Goal: Task Accomplishment & Management: Complete application form

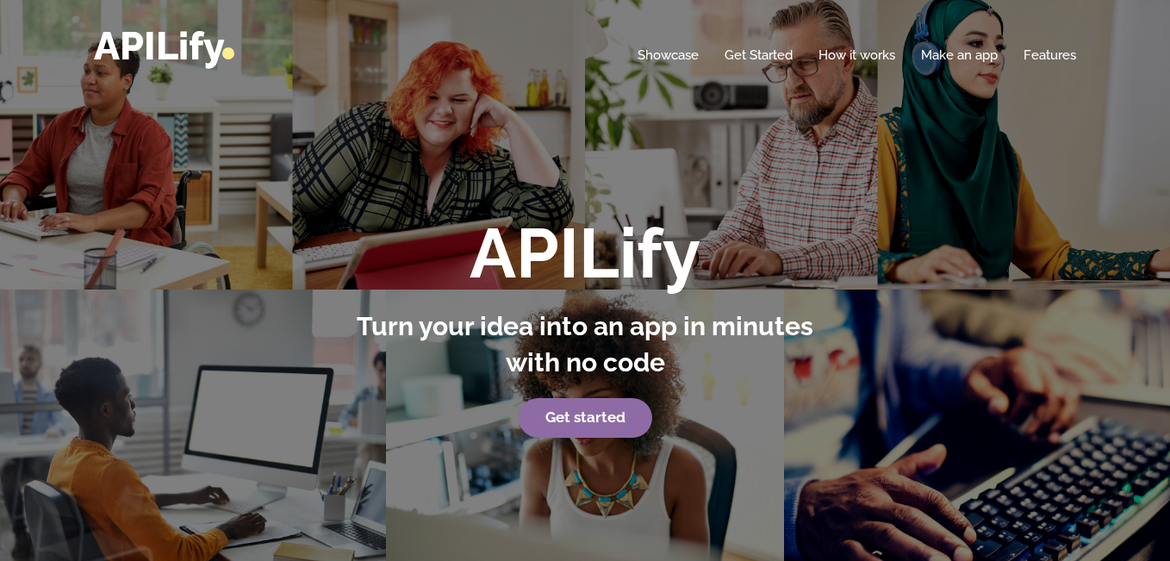
click at [603, 420] on strong "Get started" at bounding box center [585, 416] width 80 height 17
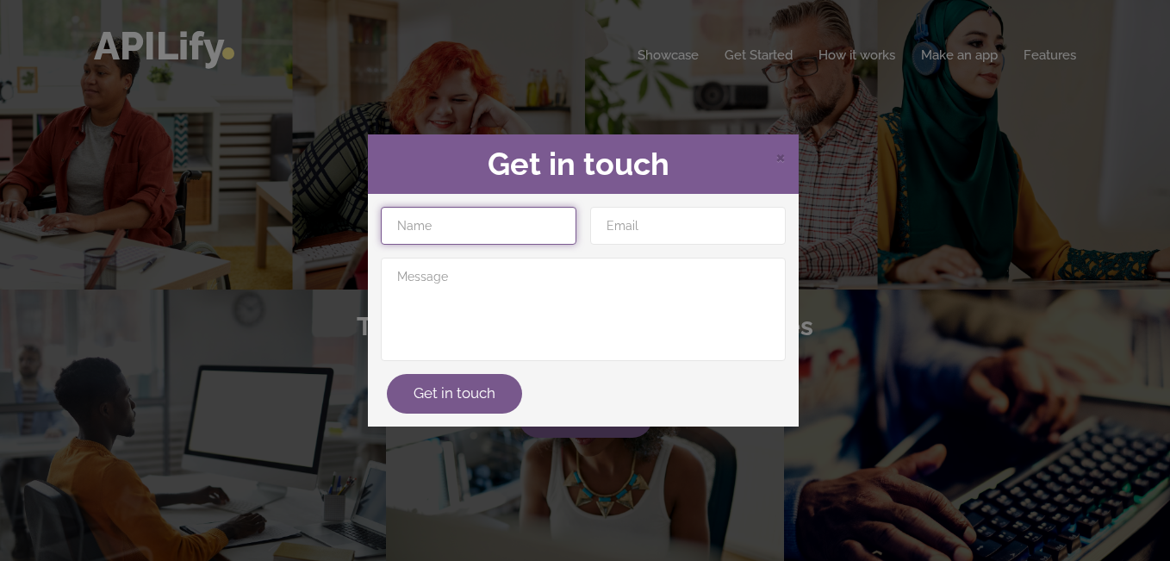
click at [487, 224] on input "text" at bounding box center [478, 226] width 195 height 38
type input "dalla"
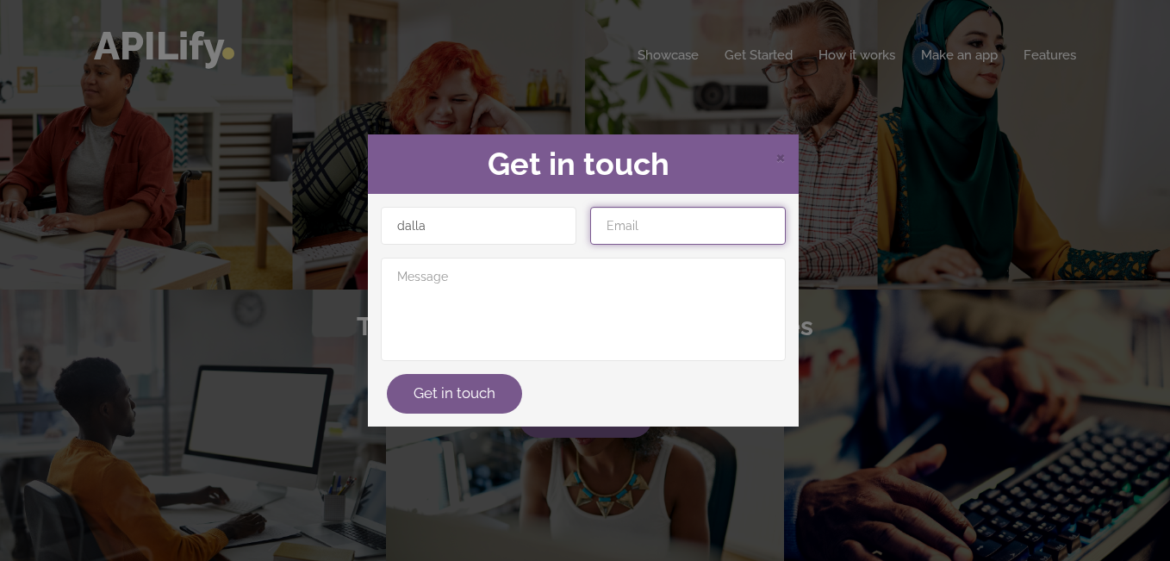
drag, startPoint x: 635, startPoint y: 227, endPoint x: 712, endPoint y: 253, distance: 81.7
click at [647, 233] on input "email" at bounding box center [687, 226] width 195 height 38
type input "[EMAIL_ADDRESS][DOMAIN_NAME]"
click at [778, 153] on span "×" at bounding box center [780, 156] width 10 height 26
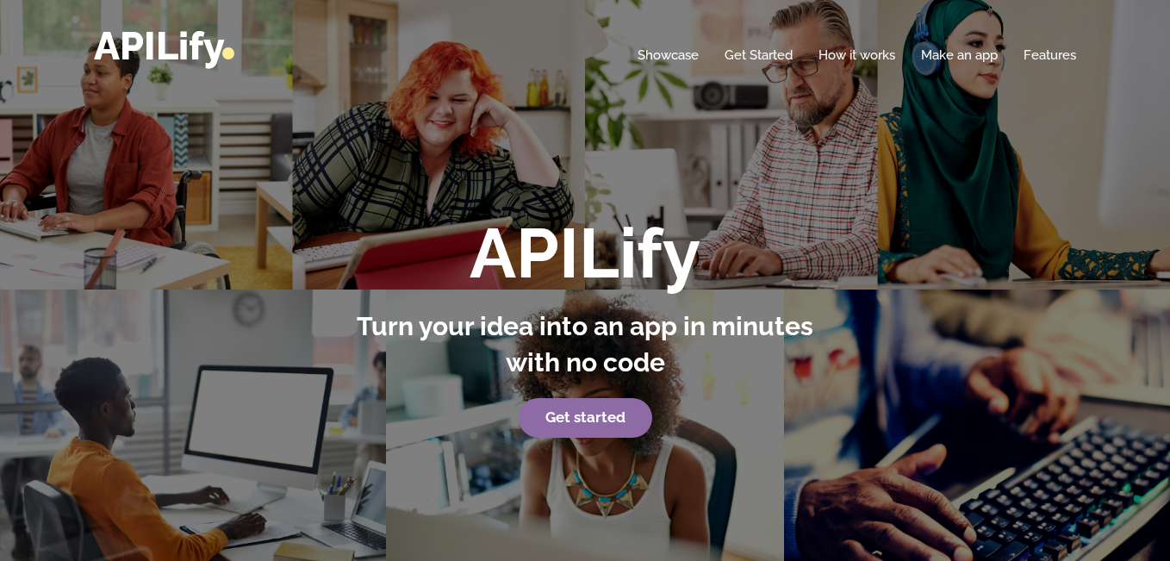
click at [604, 420] on strong "Get started" at bounding box center [585, 416] width 80 height 17
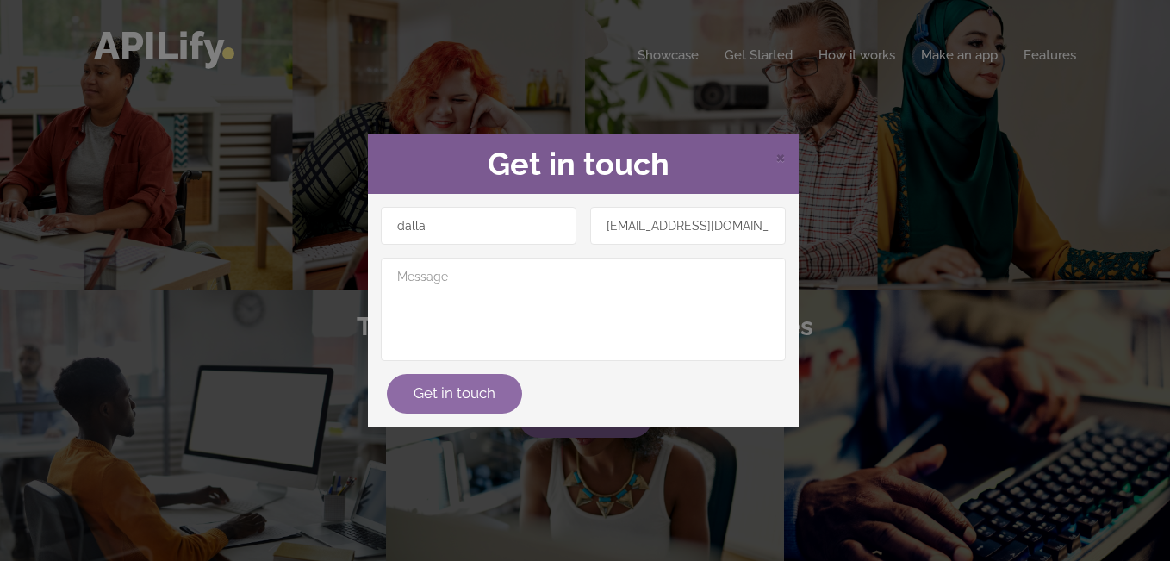
click at [475, 398] on button "Get in touch" at bounding box center [454, 394] width 135 height 40
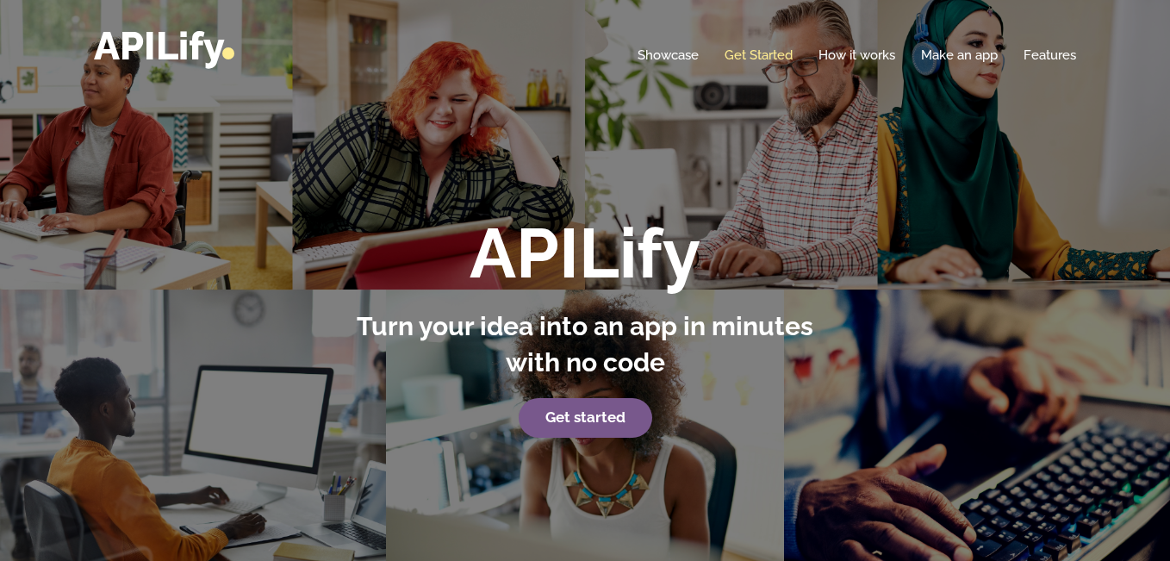
click at [754, 53] on link "Get Started" at bounding box center [758, 55] width 68 height 17
click at [849, 59] on link "How it works" at bounding box center [856, 55] width 77 height 17
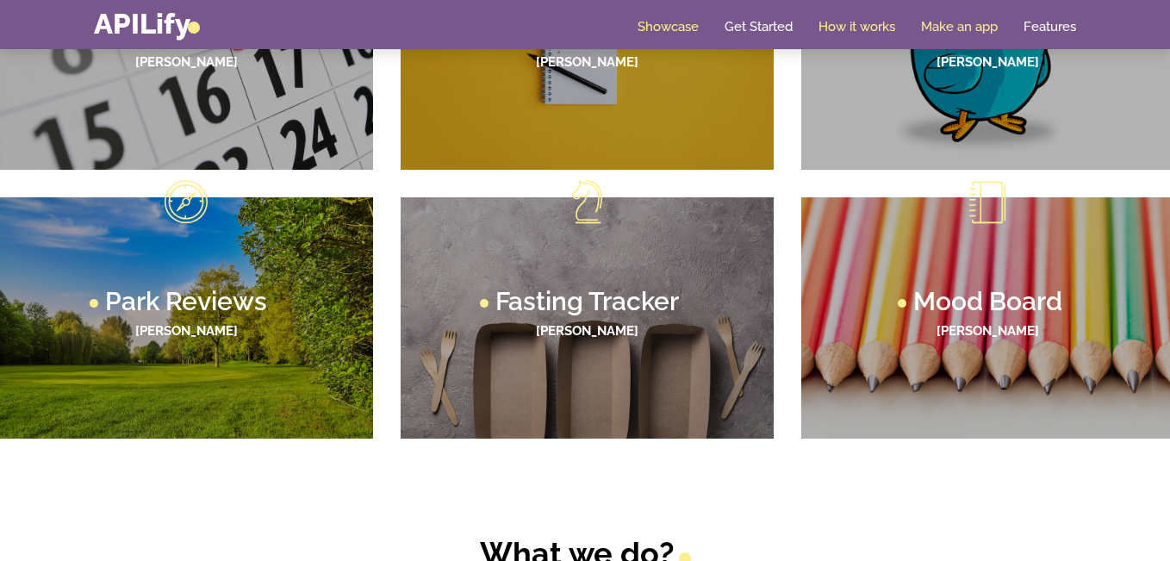
scroll to position [1121, 0]
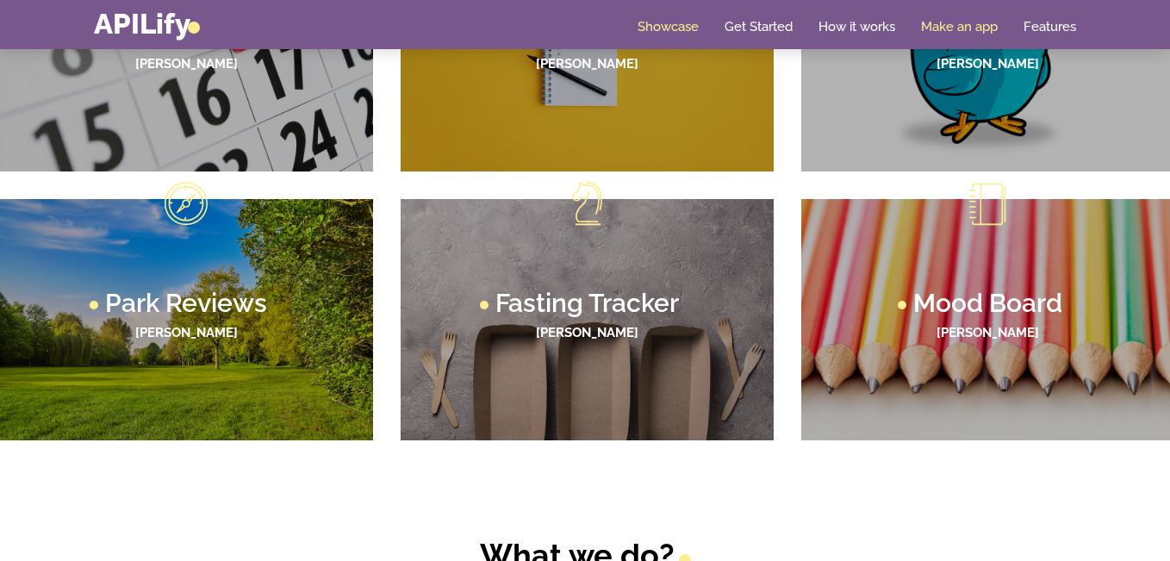
click at [940, 29] on link "Make an app" at bounding box center [959, 26] width 77 height 17
click at [942, 27] on link "Make an app" at bounding box center [959, 26] width 77 height 17
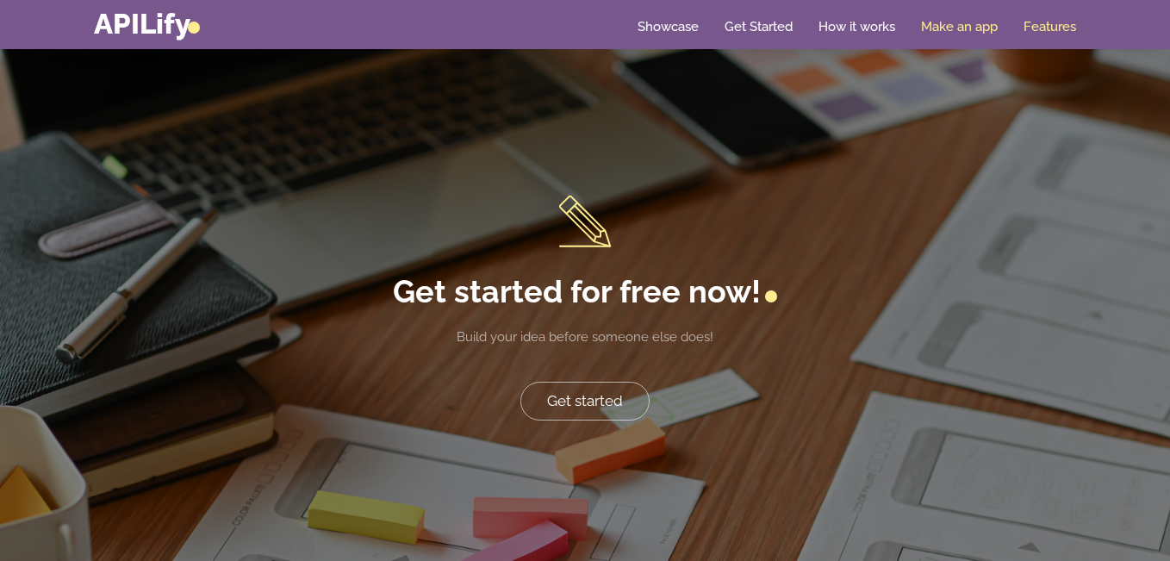
scroll to position [3359, 0]
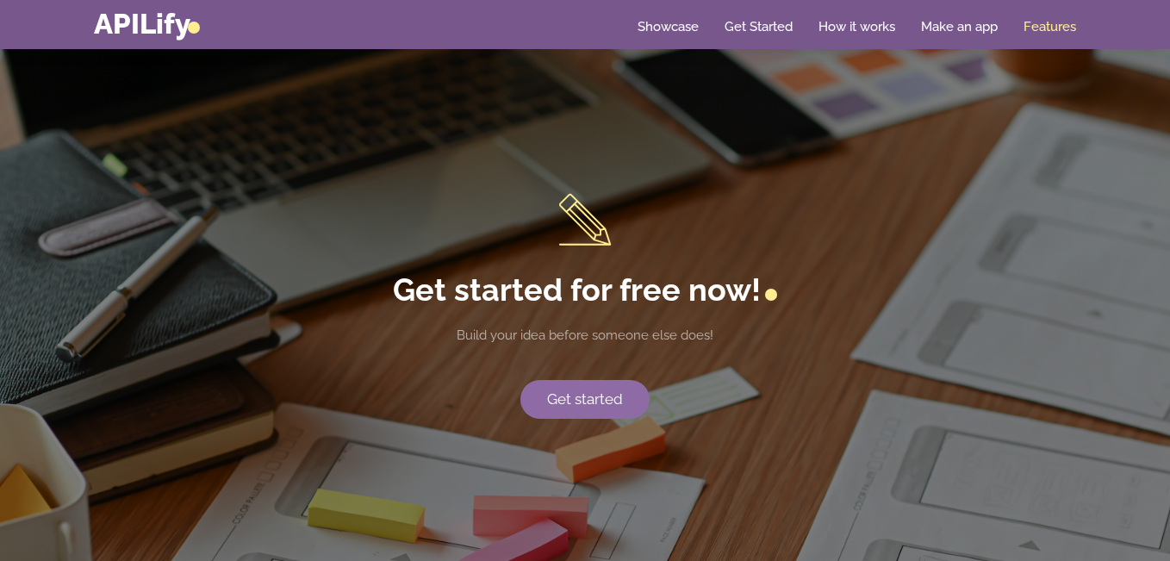
click at [616, 401] on link "Get started" at bounding box center [584, 400] width 129 height 40
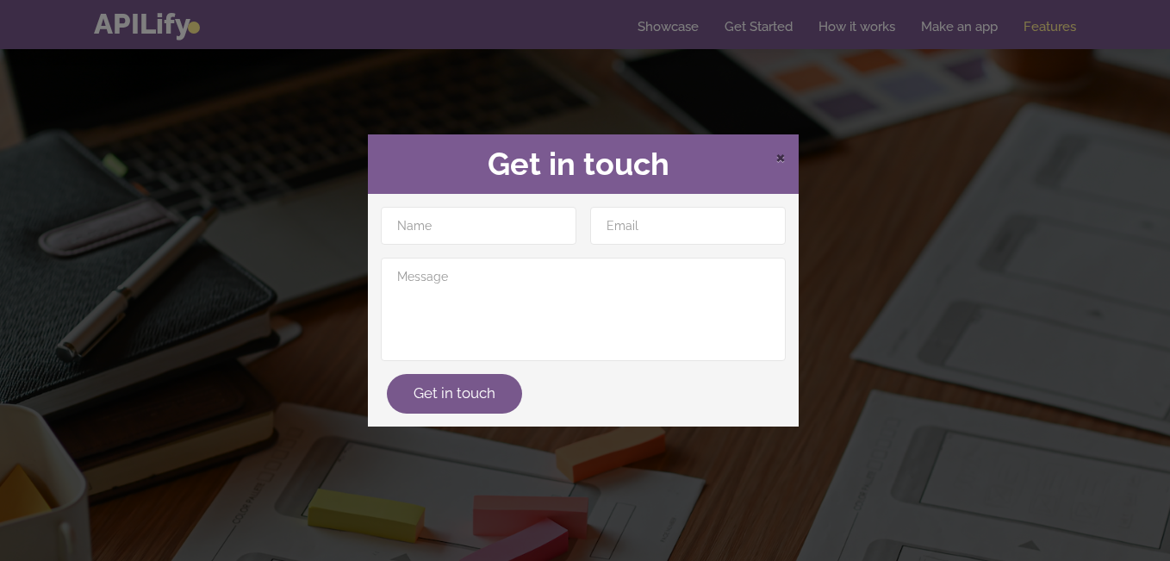
click at [782, 155] on span "×" at bounding box center [780, 156] width 10 height 26
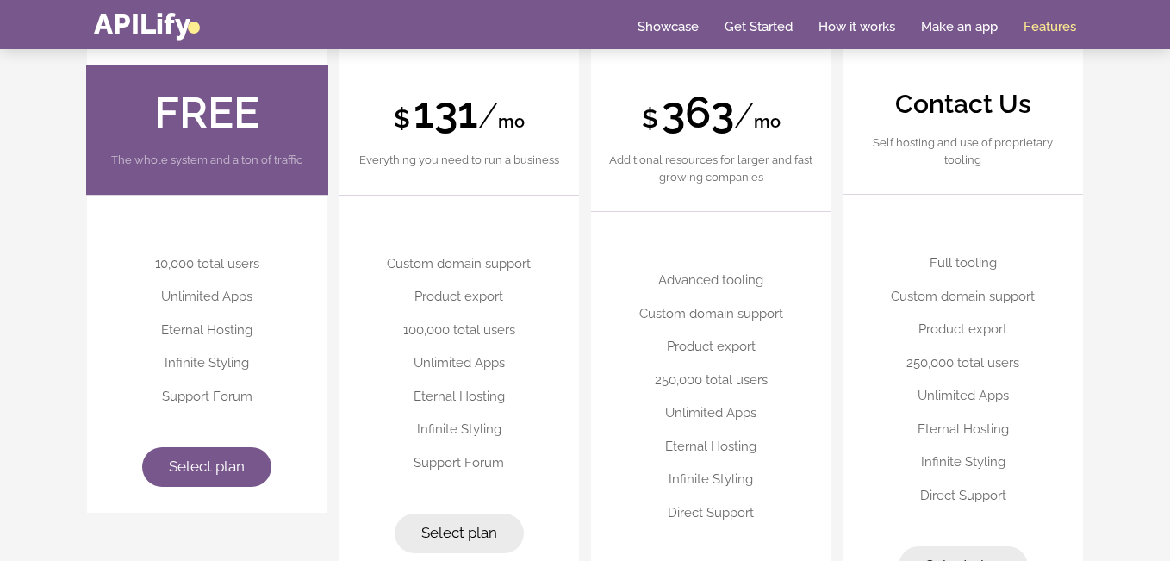
scroll to position [4229, 0]
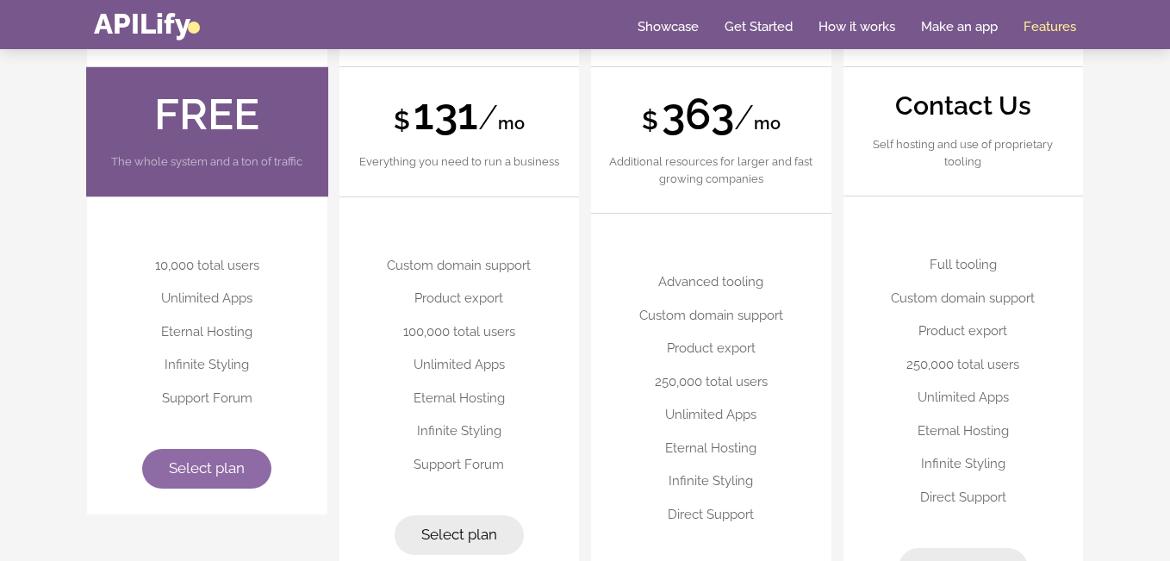
click at [249, 481] on link "Select plan" at bounding box center [206, 469] width 129 height 40
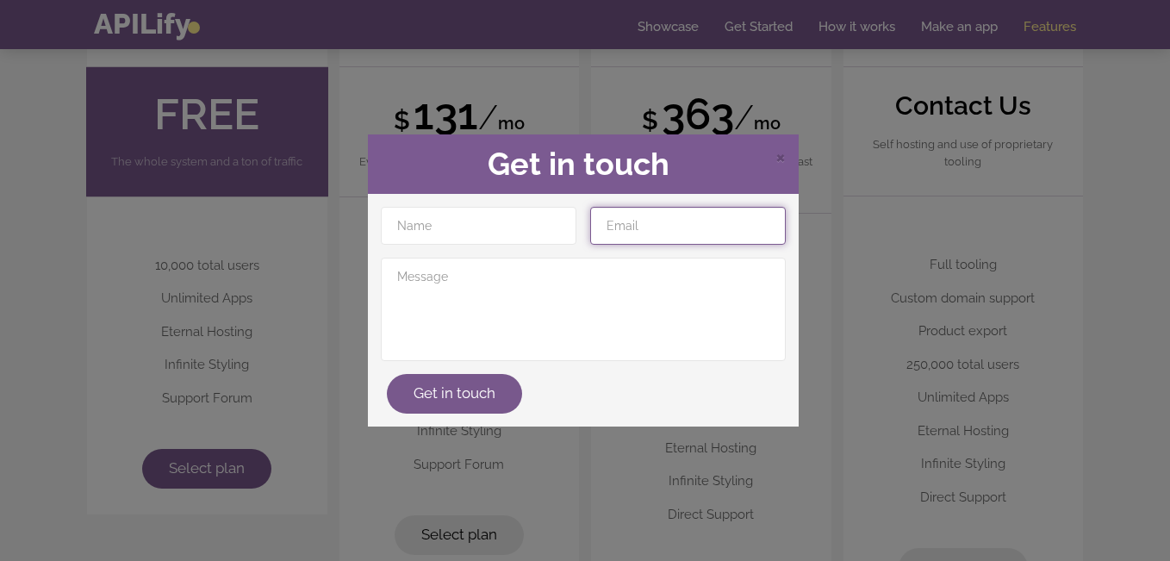
click at [627, 227] on input "email" at bounding box center [687, 226] width 195 height 38
type input "[EMAIL_ADDRESS]"
click at [481, 204] on div "dallaboss250@gmail Get in touch" at bounding box center [583, 310] width 431 height 233
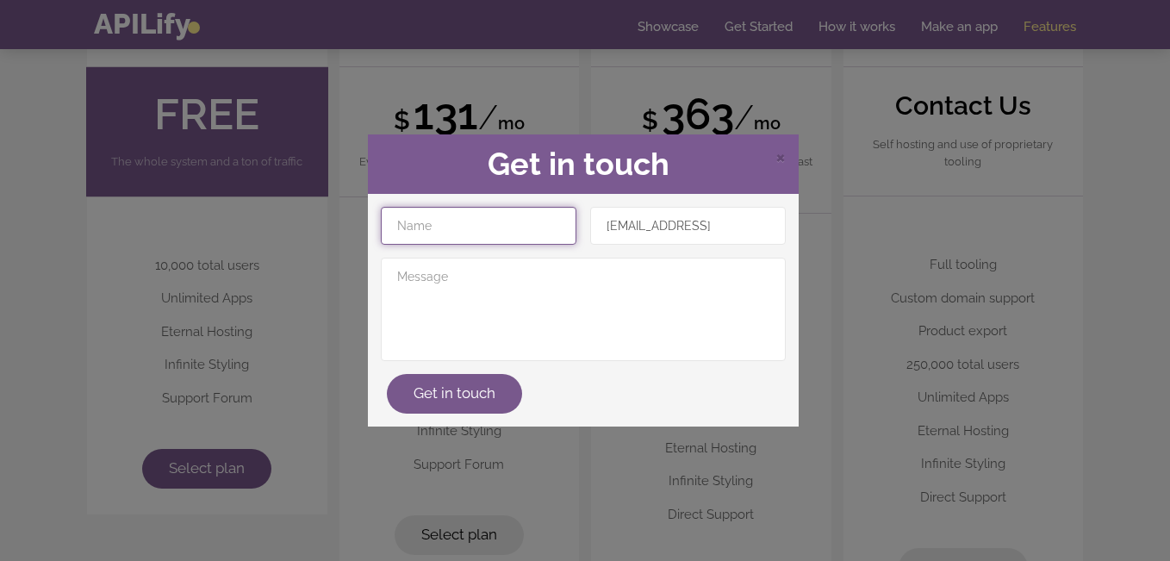
drag, startPoint x: 478, startPoint y: 214, endPoint x: 478, endPoint y: 226, distance: 12.1
click at [478, 217] on input "text" at bounding box center [478, 226] width 195 height 38
type input "dalla"
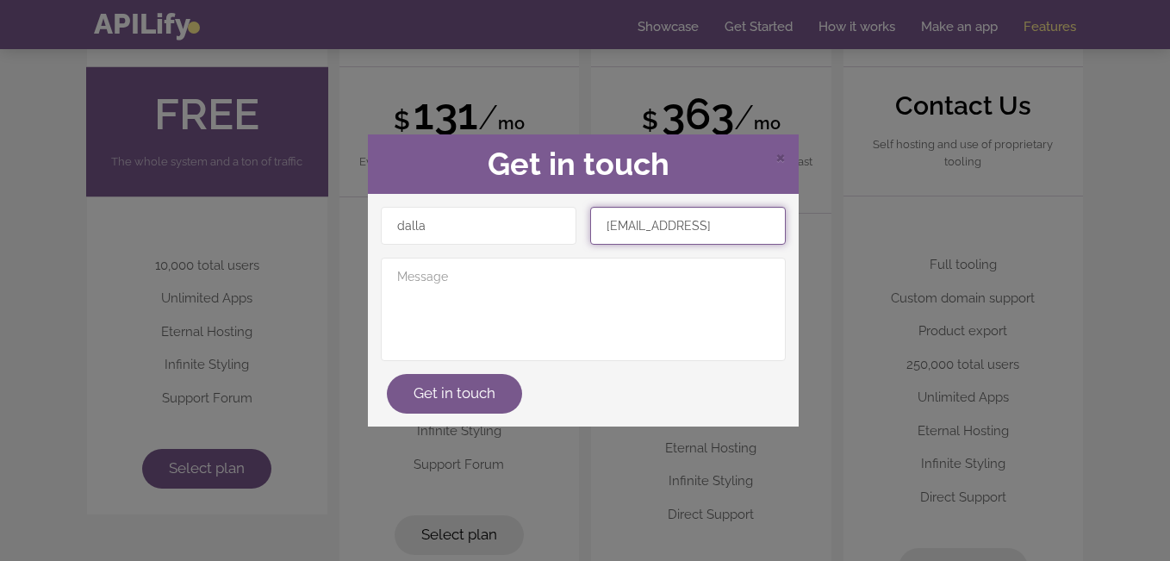
click at [744, 226] on input "[EMAIL_ADDRESS]" at bounding box center [687, 226] width 195 height 38
type input "[EMAIL_ADDRESS][DOMAIN_NAME]"
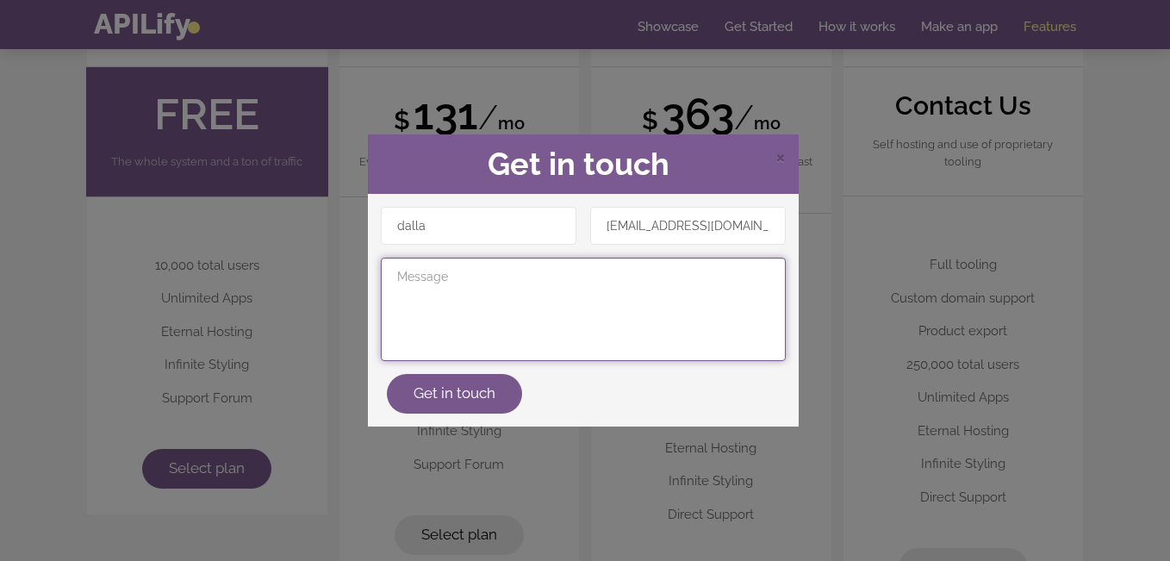
click at [528, 301] on textarea at bounding box center [583, 309] width 405 height 103
type textarea "wanna make an app"
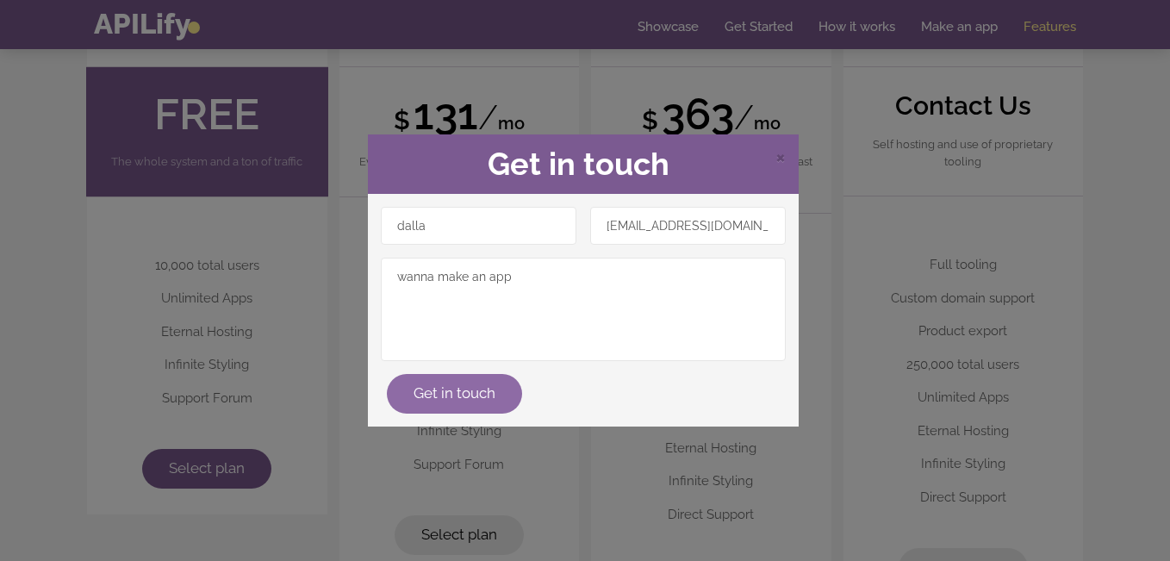
click at [482, 393] on button "Get in touch" at bounding box center [454, 394] width 135 height 40
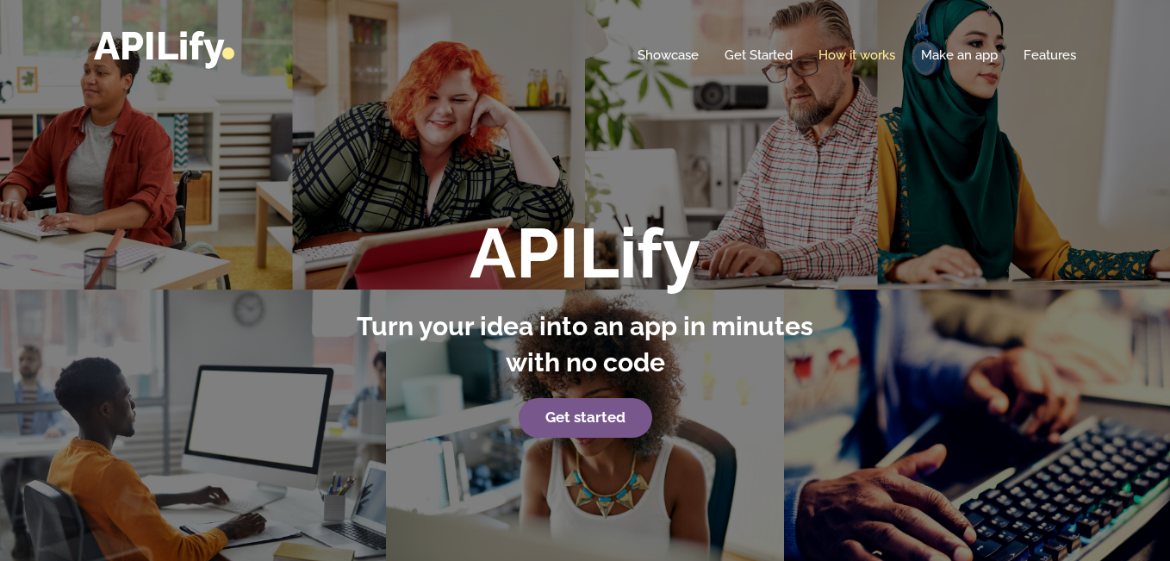
click at [855, 54] on link "How it works" at bounding box center [856, 55] width 77 height 17
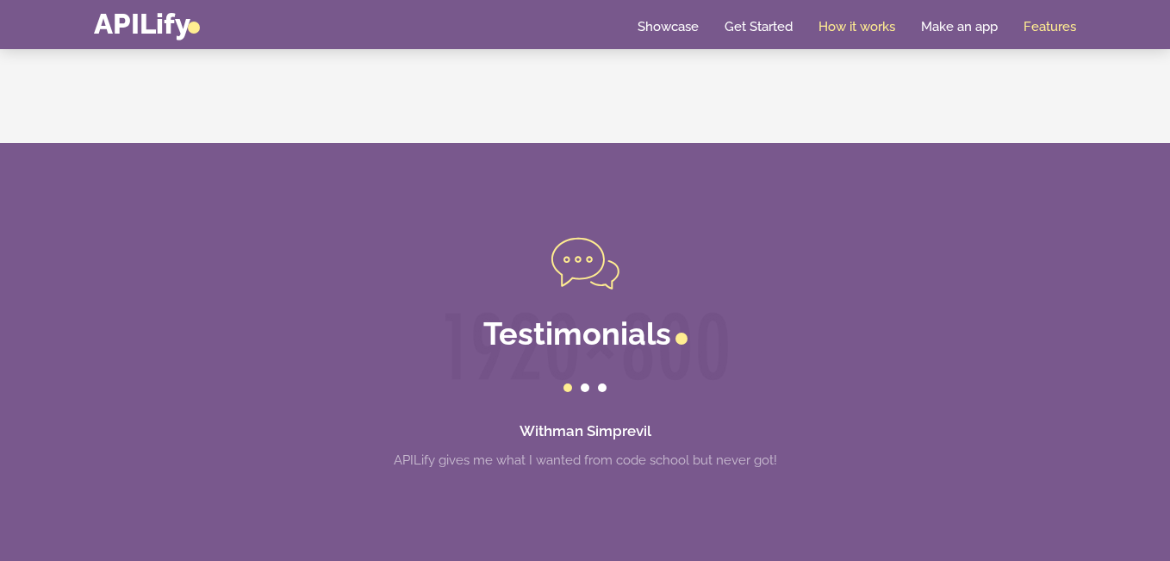
scroll to position [4893, 0]
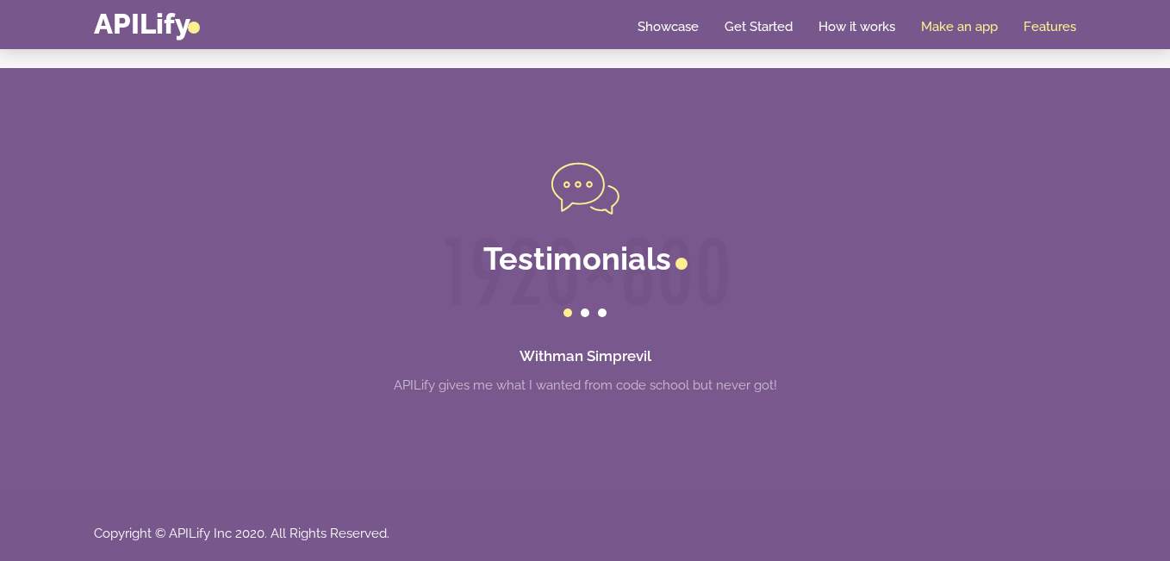
click at [943, 27] on link "Make an app" at bounding box center [959, 26] width 77 height 17
click at [973, 22] on link "Make an app" at bounding box center [959, 26] width 77 height 17
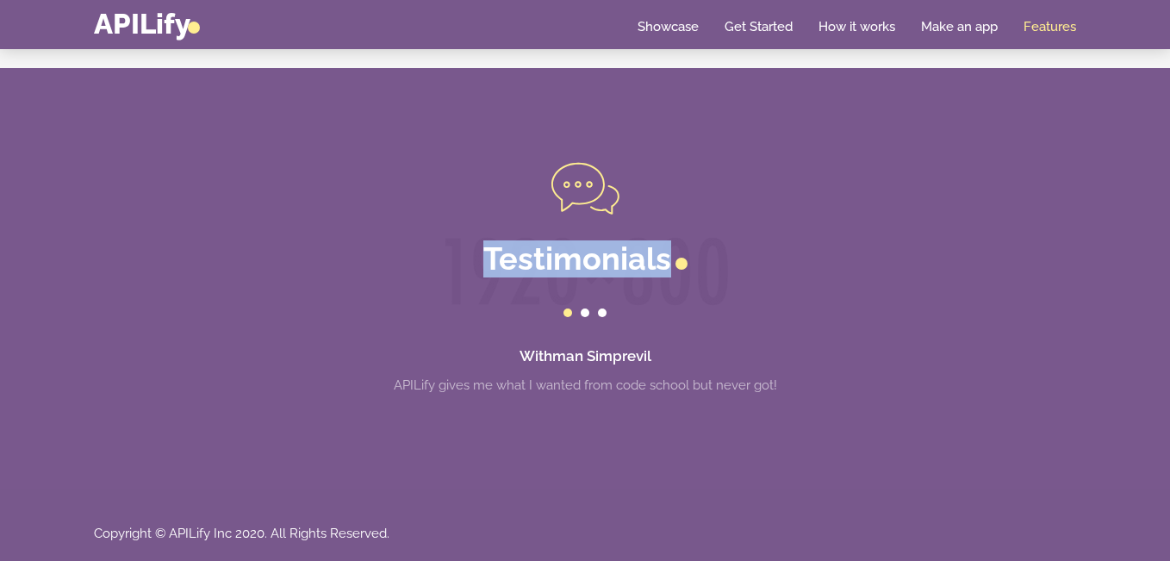
drag, startPoint x: 656, startPoint y: 302, endPoint x: 468, endPoint y: 289, distance: 188.2
click at [468, 289] on div "Testimonials Withman Simprevil APILify gives me what I wanted from code school …" at bounding box center [585, 279] width 1008 height 232
drag, startPoint x: 622, startPoint y: 319, endPoint x: 632, endPoint y: 313, distance: 12.0
click at [623, 319] on div at bounding box center [585, 313] width 982 height 20
click at [947, 19] on link "Make an app" at bounding box center [959, 26] width 77 height 17
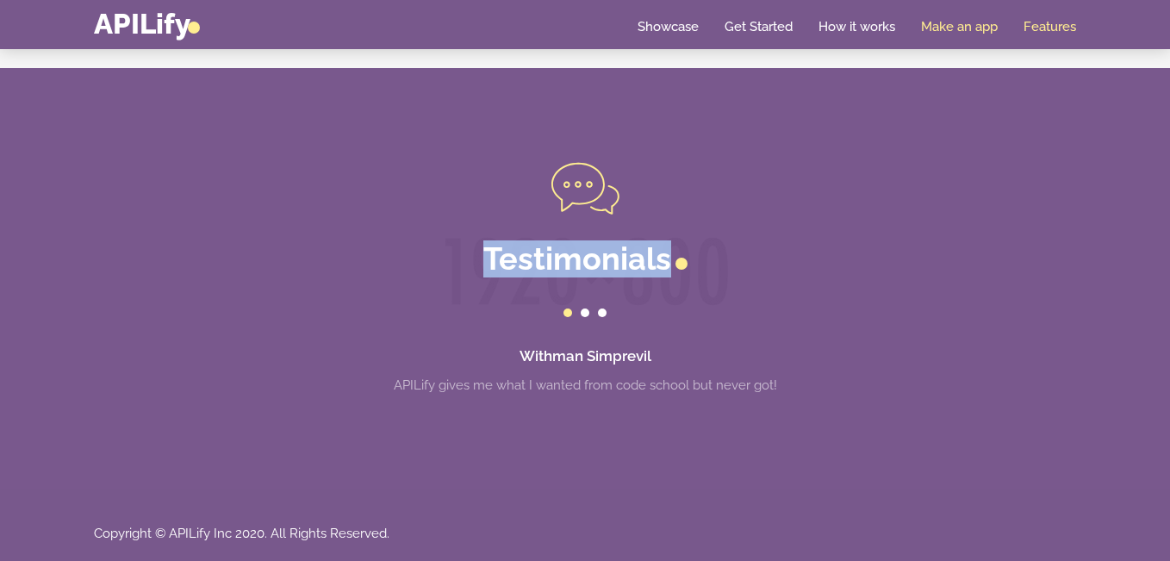
click at [947, 19] on link "Make an app" at bounding box center [959, 26] width 77 height 17
click at [171, 23] on link "APILify" at bounding box center [147, 24] width 106 height 34
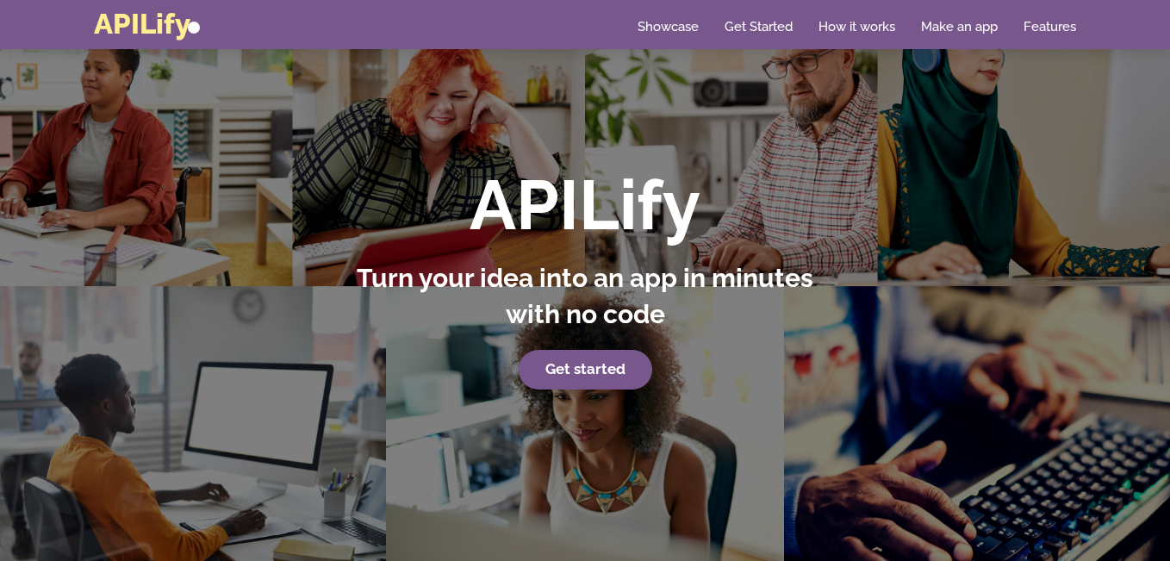
scroll to position [0, 0]
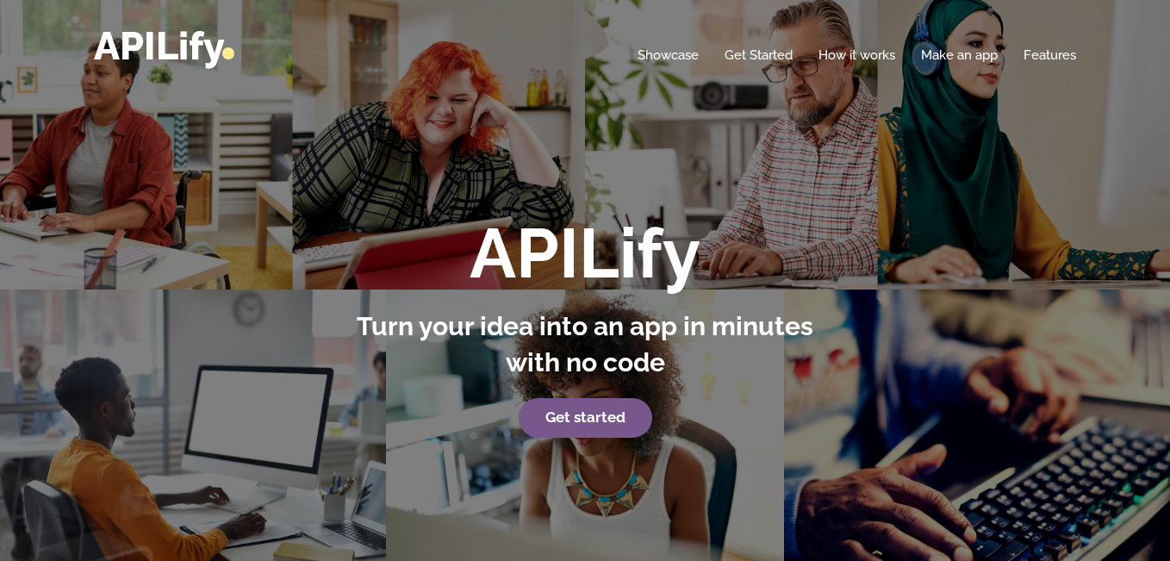
click at [650, 456] on div "APILify Turn your idea into an app in minutes with no code Get started" at bounding box center [585, 305] width 1170 height 610
click at [608, 416] on strong "Get started" at bounding box center [585, 416] width 80 height 17
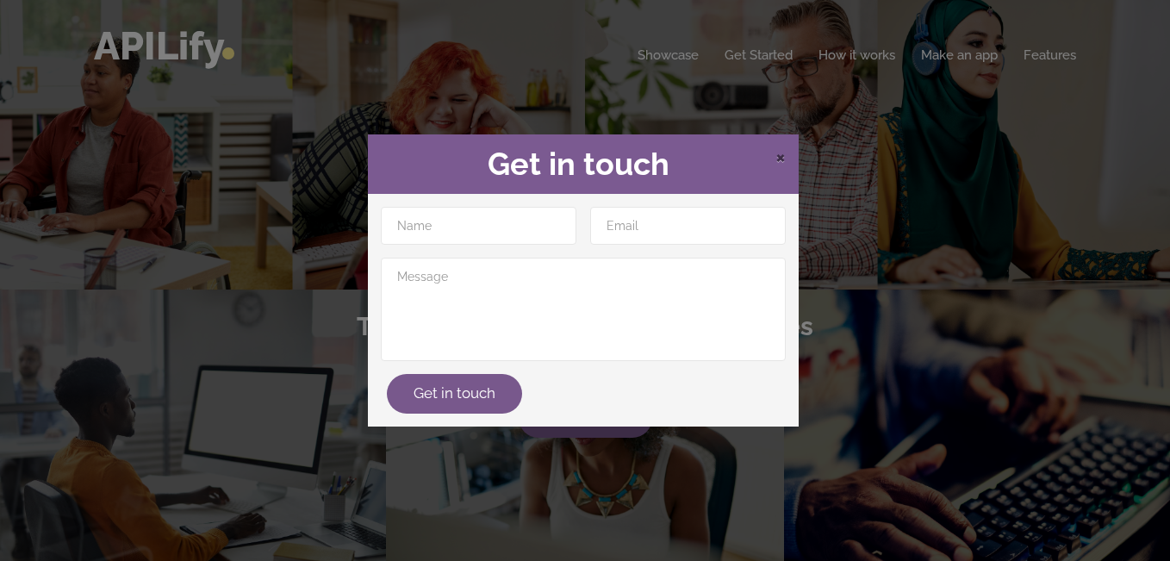
click at [775, 154] on span "×" at bounding box center [780, 156] width 10 height 26
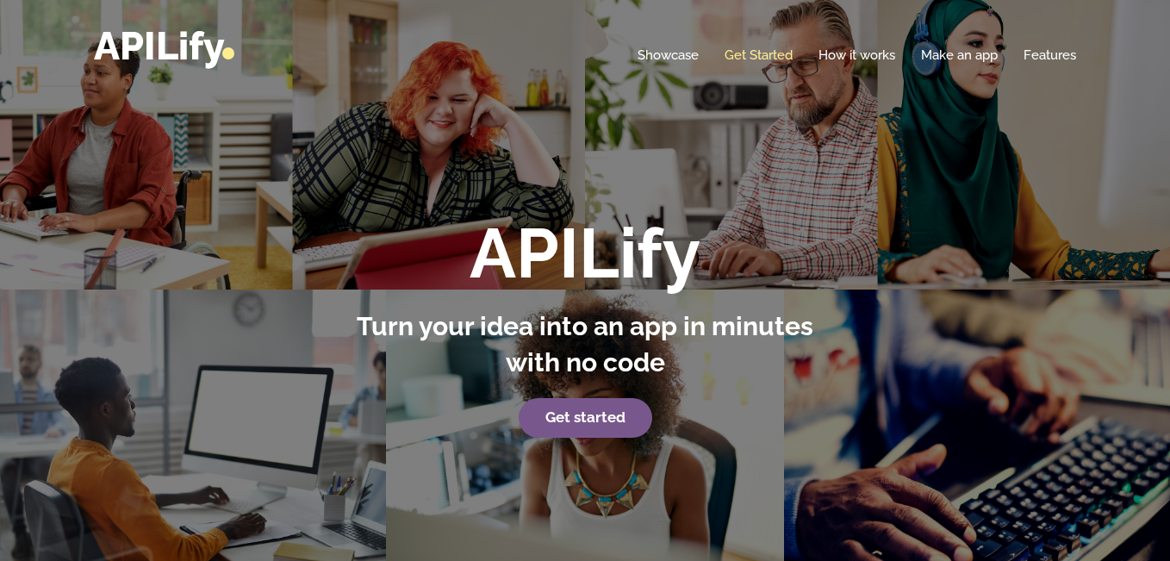
click at [766, 58] on link "Get Started" at bounding box center [758, 55] width 68 height 17
click at [952, 54] on link "Make an app" at bounding box center [959, 55] width 77 height 17
click at [1065, 57] on link "Features" at bounding box center [1049, 55] width 53 height 17
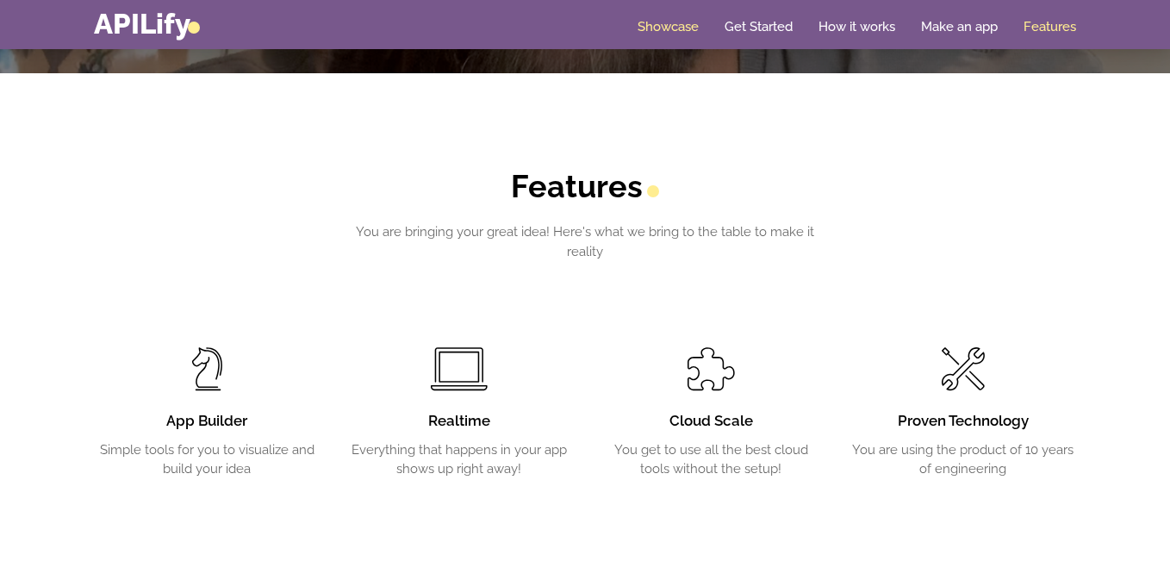
scroll to position [2616, 0]
